Goal: Task Accomplishment & Management: Manage account settings

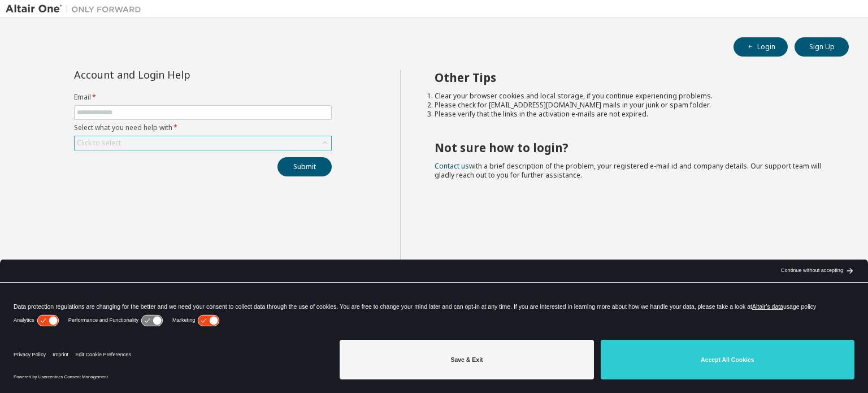
click at [155, 141] on div "Click to select" at bounding box center [203, 143] width 257 height 14
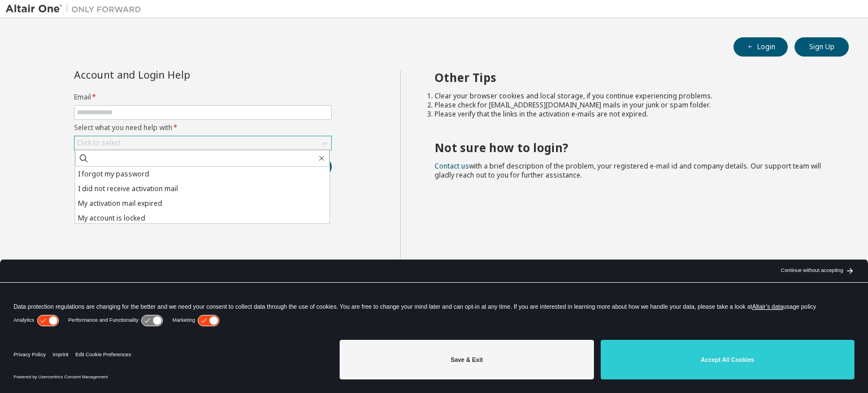
click at [155, 141] on div "Click to select" at bounding box center [203, 143] width 257 height 14
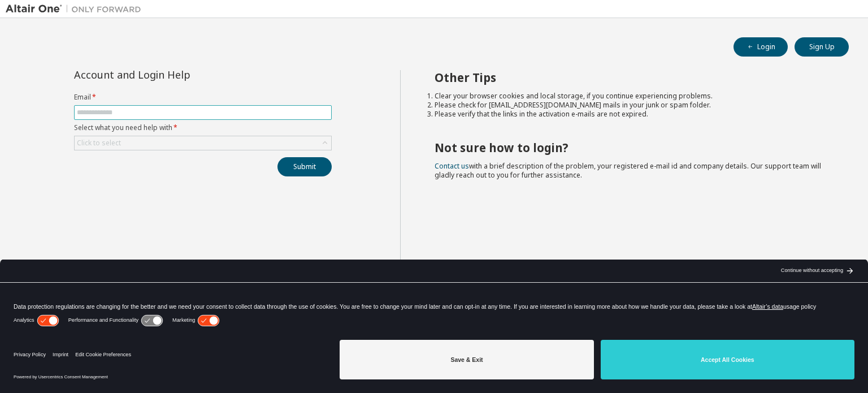
click at [154, 110] on input "text" at bounding box center [203, 112] width 252 height 9
type input "**********"
click at [323, 146] on icon at bounding box center [324, 142] width 11 height 11
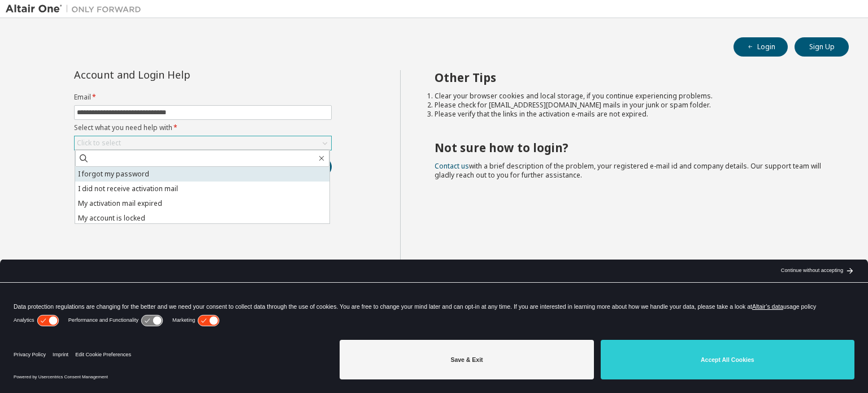
click at [260, 171] on li "I forgot my password" at bounding box center [202, 174] width 254 height 15
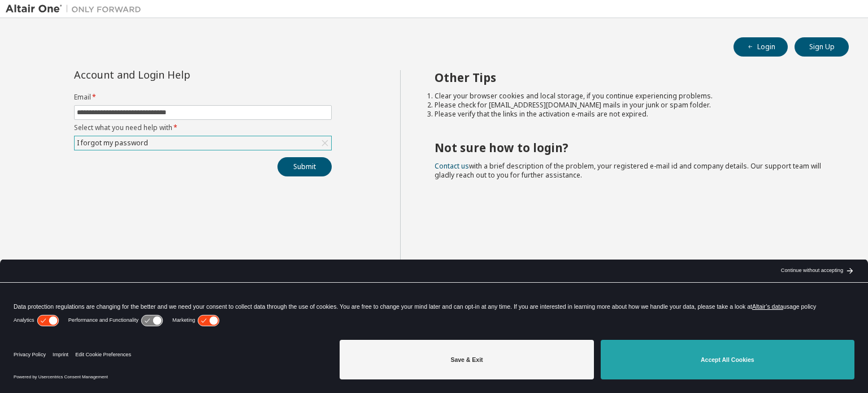
click at [692, 356] on button "Accept All Cookies" at bounding box center [728, 360] width 254 height 40
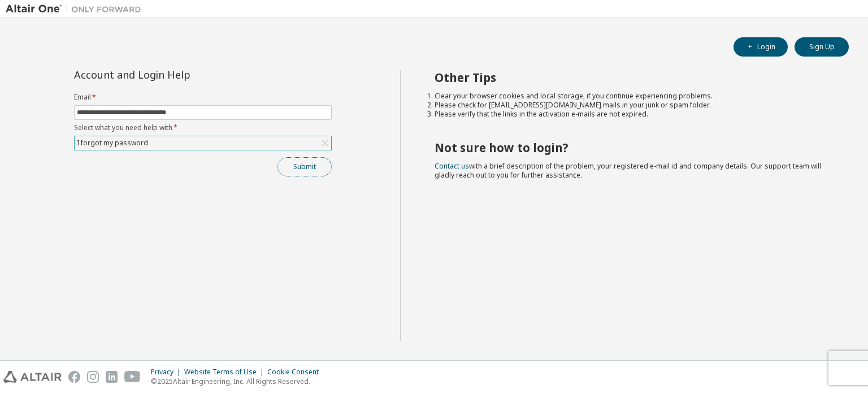
click at [311, 170] on button "Submit" at bounding box center [305, 166] width 54 height 19
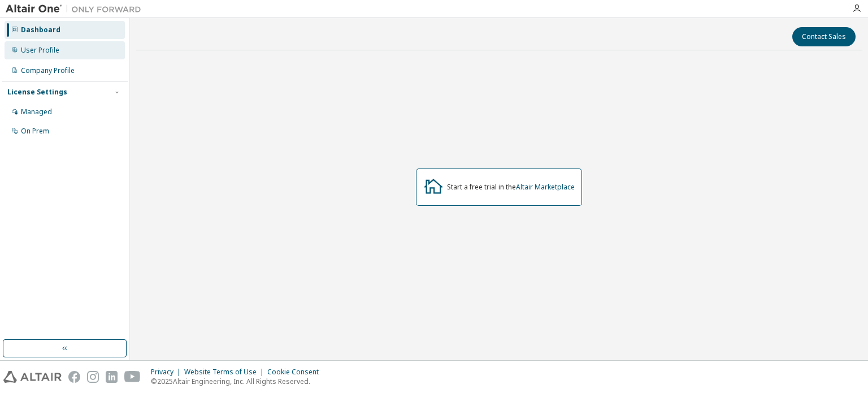
click at [75, 55] on div "User Profile" at bounding box center [65, 50] width 120 height 18
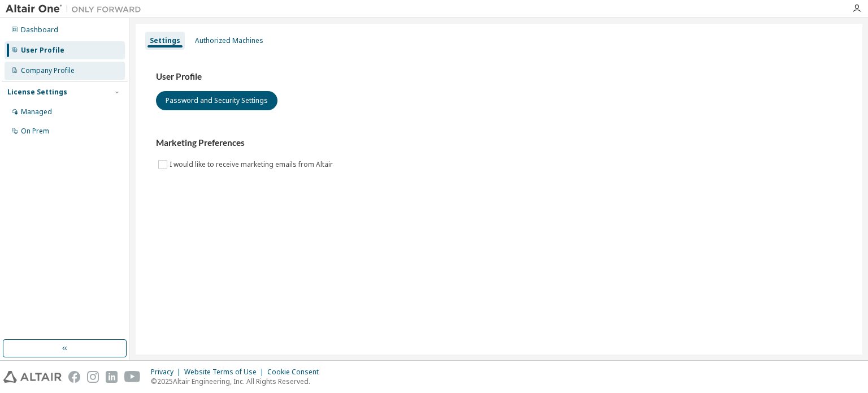
click at [64, 76] on div "Company Profile" at bounding box center [65, 71] width 120 height 18
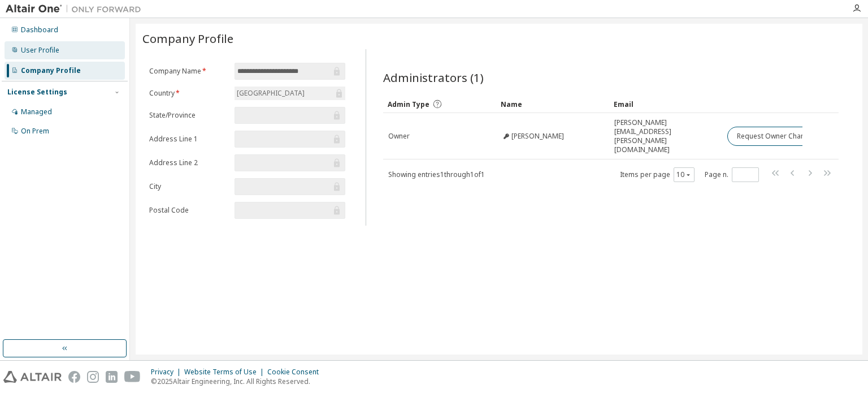
click at [46, 46] on div "User Profile" at bounding box center [40, 50] width 38 height 9
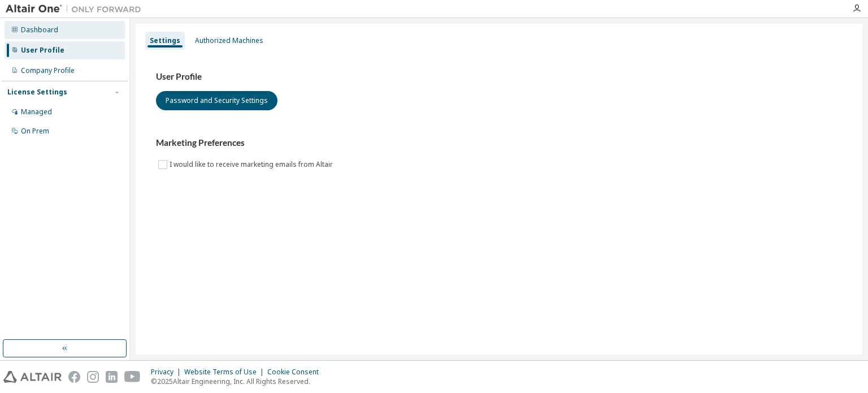
click at [47, 33] on div "Dashboard" at bounding box center [39, 29] width 37 height 9
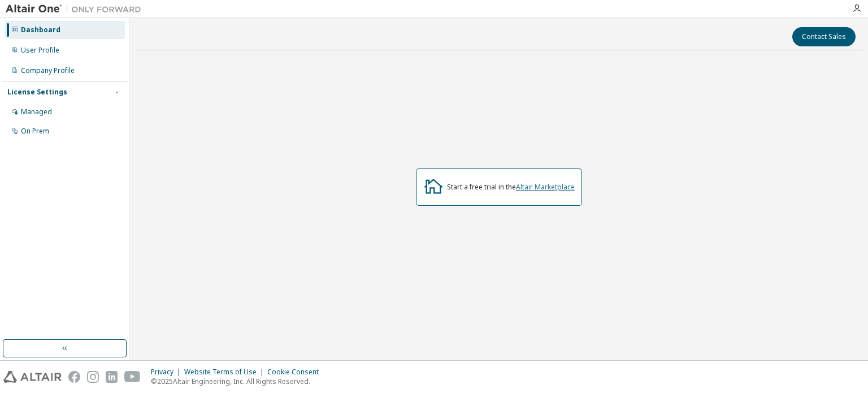
click at [534, 189] on link "Altair Marketplace" at bounding box center [545, 187] width 59 height 10
